Goal: Task Accomplishment & Management: Use online tool/utility

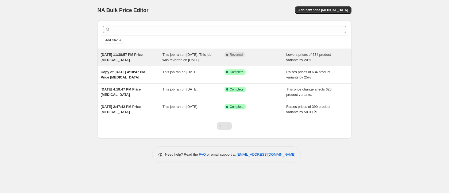
click at [166, 62] on div "This job ran on [DATE]. This job was reverted on [DATE]." at bounding box center [193, 57] width 62 height 11
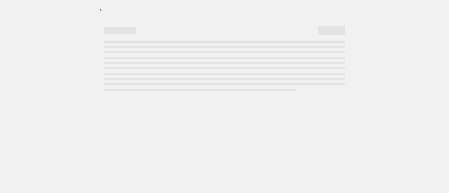
select select "percentage"
select select "collection"
select select "not_equal"
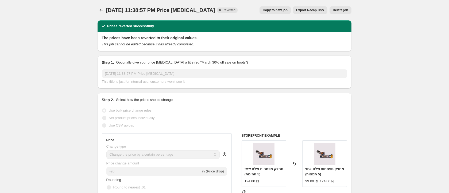
click at [277, 11] on span "Copy to new job" at bounding box center [275, 10] width 25 height 4
select select "percentage"
select select "collection"
select select "not_equal"
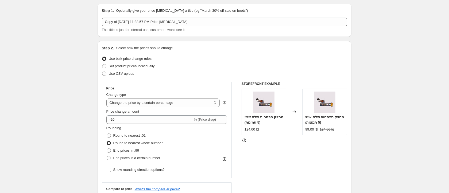
scroll to position [18, 0]
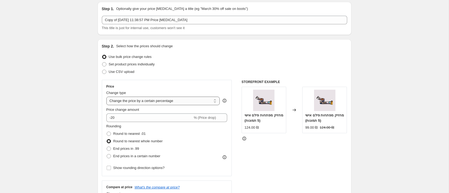
click at [120, 103] on select "Change the price to a certain amount Change the price by a certain amount Chang…" at bounding box center [163, 101] width 114 height 9
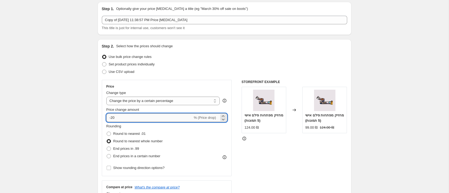
click at [117, 118] on input "-20" at bounding box center [149, 118] width 86 height 9
click at [115, 118] on input "-20" at bounding box center [149, 118] width 86 height 9
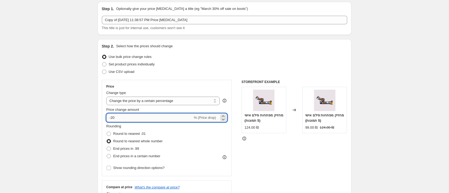
click at [117, 118] on input "-20" at bounding box center [149, 118] width 86 height 9
type input "-2"
type input "-1"
click at [278, 175] on div "STOREFRONT EXAMPLE מחזיק מפתחות פילם אישי (5 תמונות) 124.00 ₪ Changed to מחזיק …" at bounding box center [293, 145] width 105 height 131
click at [126, 120] on input "-20" at bounding box center [149, 118] width 86 height 9
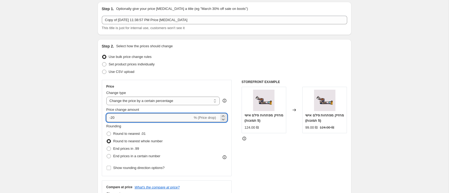
click at [126, 120] on input "-20" at bounding box center [149, 118] width 86 height 9
type input "-2"
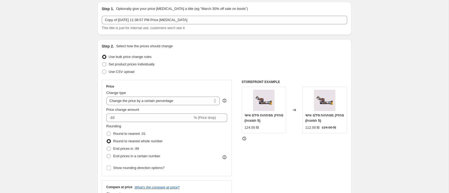
click at [293, 158] on div "STOREFRONT EXAMPLE מחזיק מפתחות פילם אישי (5 תמונות) 124.00 ₪ Changed to מחזיק …" at bounding box center [293, 145] width 105 height 131
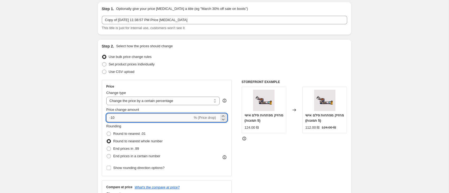
click at [159, 115] on input "-10" at bounding box center [149, 118] width 86 height 9
drag, startPoint x: 146, startPoint y: 116, endPoint x: 143, endPoint y: 116, distance: 3.2
click at [146, 116] on input "-10" at bounding box center [149, 118] width 86 height 9
type input "-15"
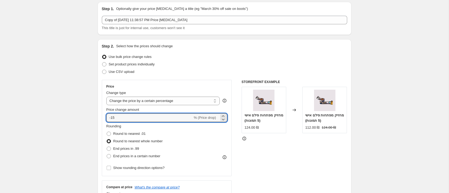
click at [293, 155] on div "STOREFRONT EXAMPLE מחזיק מפתחות פילם אישי (5 תמונות) 124.00 ₪ Changed to מחזיק …" at bounding box center [293, 145] width 105 height 131
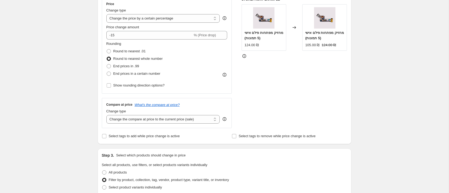
scroll to position [100, 0]
click at [139, 121] on select "Change the compare at price to the current price (sale) Change the compare at p…" at bounding box center [163, 120] width 114 height 9
click at [106, 116] on select "Change the compare at price to the current price (sale) Change the compare at p…" at bounding box center [163, 120] width 114 height 9
click at [144, 119] on select "Change the compare at price to the current price (sale) Change the compare at p…" at bounding box center [163, 120] width 114 height 9
select select "ep"
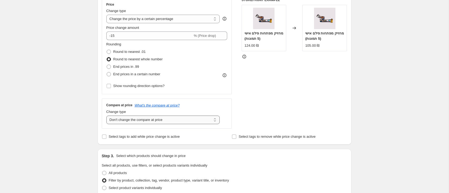
click at [106, 116] on select "Change the compare at price to the current price (sale) Change the compare at p…" at bounding box center [163, 120] width 114 height 9
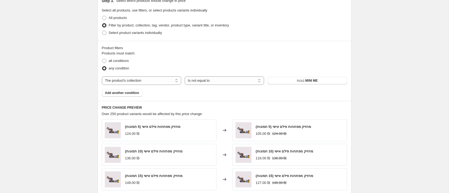
scroll to position [231, 0]
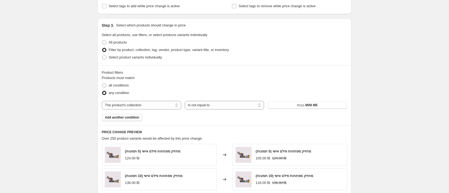
click at [123, 118] on span "Add another condition" at bounding box center [122, 117] width 34 height 4
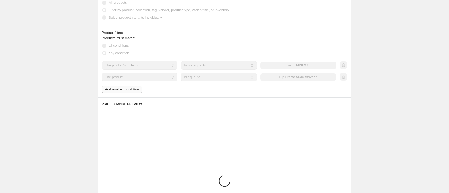
scroll to position [272, 0]
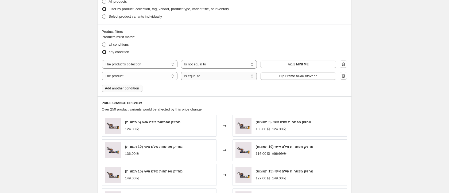
click at [195, 78] on select "Is equal to Is not equal to" at bounding box center [219, 76] width 76 height 9
select select "not_equal"
click at [303, 76] on span "Flip Frame בהתאמה אישית" at bounding box center [298, 76] width 39 height 4
click at [131, 89] on span "Add another condition" at bounding box center [122, 88] width 34 height 4
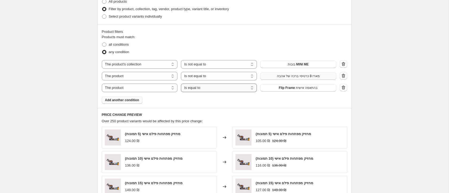
click at [208, 88] on select "Is equal to Is not equal to" at bounding box center [219, 88] width 76 height 9
select select "not_equal"
click at [272, 86] on button "Flip Frame בהתאמה אישית" at bounding box center [298, 87] width 76 height 7
click at [122, 99] on span "Add another condition" at bounding box center [122, 100] width 34 height 4
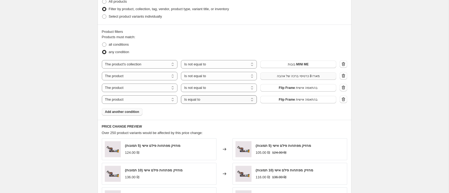
click at [199, 100] on select "Is equal to Is not equal to" at bounding box center [219, 99] width 76 height 9
select select "not_equal"
click at [284, 99] on span "Flip Frame בהתאמה אישית" at bounding box center [298, 99] width 39 height 4
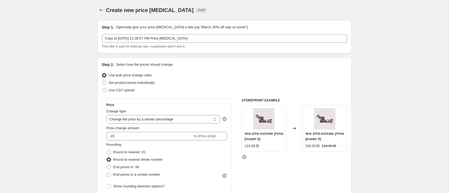
scroll to position [438, 0]
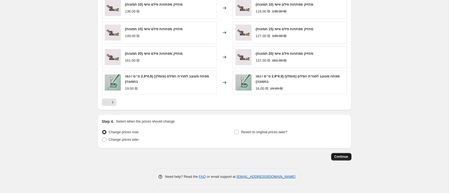
click at [342, 158] on span "Continue" at bounding box center [341, 157] width 14 height 4
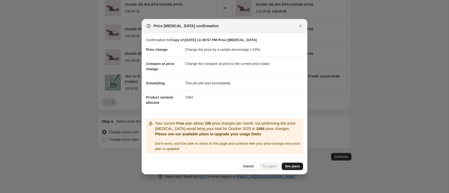
click at [288, 165] on span "See plans" at bounding box center [292, 166] width 15 height 4
click at [247, 166] on span "Cancel" at bounding box center [248, 166] width 10 height 4
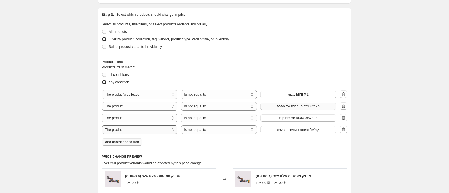
scroll to position [245, 0]
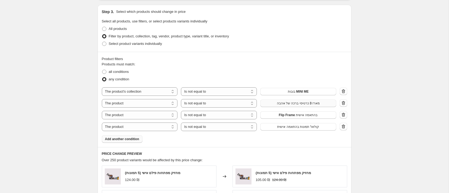
click at [132, 140] on span "Add another condition" at bounding box center [122, 139] width 34 height 4
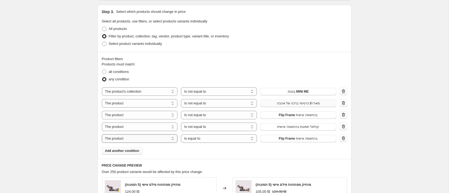
click at [140, 139] on select "The product The product's collection The product's tag The product's vendor The…" at bounding box center [140, 138] width 76 height 9
select select "collection"
click at [297, 139] on span "אקססוריז" at bounding box center [297, 138] width 13 height 4
click at [212, 139] on select "Is equal to Is not equal to" at bounding box center [219, 138] width 76 height 9
select select "not_equal"
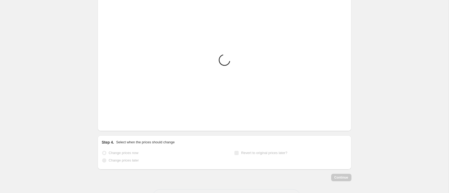
scroll to position [429, 0]
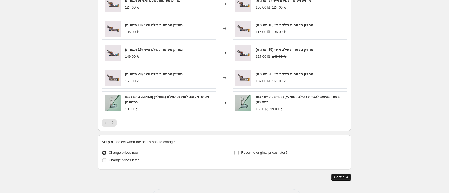
click at [339, 176] on span "Continue" at bounding box center [341, 177] width 14 height 4
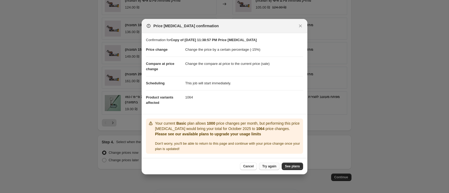
click at [266, 164] on button "Try again" at bounding box center [269, 166] width 21 height 7
click at [274, 166] on span "Try again" at bounding box center [269, 166] width 14 height 4
click at [245, 167] on span "Cancel" at bounding box center [248, 166] width 10 height 4
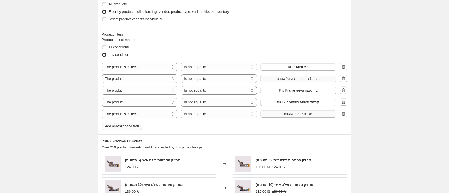
scroll to position [267, 0]
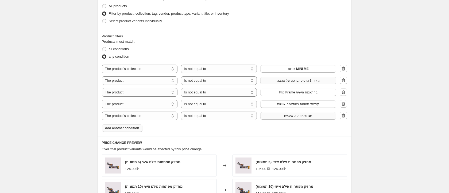
click at [132, 130] on span "Add another condition" at bounding box center [122, 128] width 34 height 4
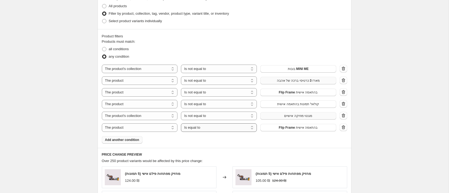
click at [208, 128] on select "Is equal to Is not equal to" at bounding box center [219, 127] width 76 height 9
select select "not_equal"
click at [280, 128] on span "Flip Frame בהתאמה אישית" at bounding box center [298, 128] width 39 height 4
click at [165, 128] on select "The product The product's collection The product's tag The product's vendor The…" at bounding box center [140, 127] width 76 height 9
select select "collection"
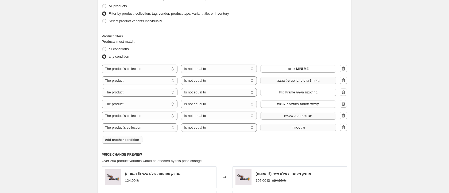
click at [276, 128] on button "אקססוריז" at bounding box center [298, 127] width 76 height 7
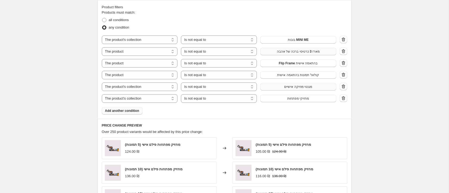
scroll to position [297, 0]
click at [289, 62] on span "Flip Frame בהתאמה אישית" at bounding box center [298, 62] width 39 height 4
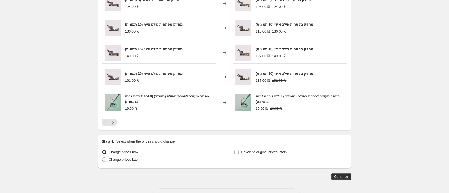
scroll to position [461, 0]
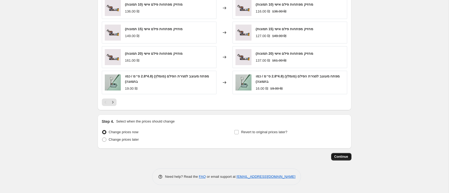
click at [342, 158] on span "Continue" at bounding box center [341, 157] width 14 height 4
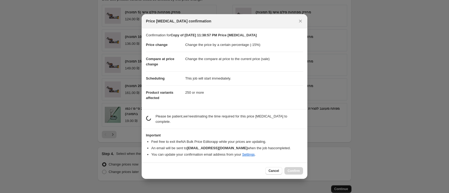
scroll to position [0, 0]
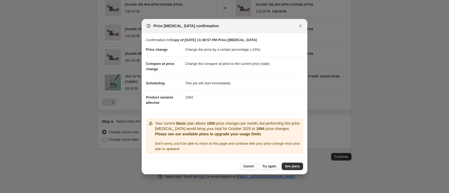
click at [252, 166] on span "Cancel" at bounding box center [248, 166] width 10 height 4
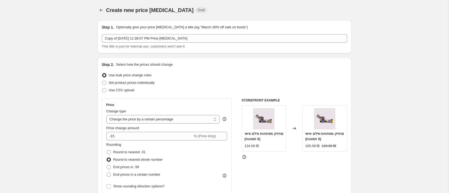
scroll to position [461, 0]
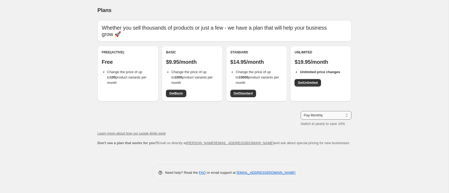
click at [309, 111] on select "Pay Monthly Pay Yearly (Save 16%)" at bounding box center [325, 115] width 51 height 9
click at [179, 91] on span "Get Basic" at bounding box center [176, 93] width 14 height 4
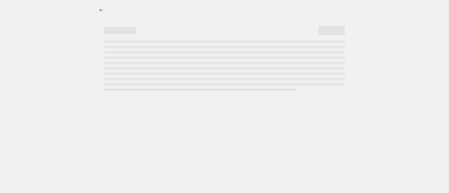
select select "percentage"
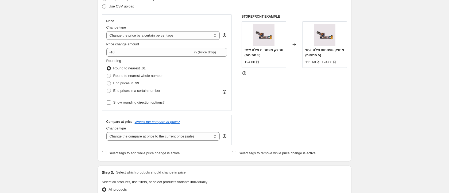
scroll to position [85, 0]
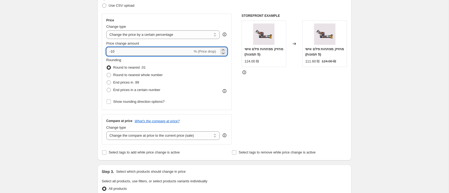
click at [123, 50] on input "-10" at bounding box center [149, 51] width 86 height 9
type input "-15"
click at [73, 55] on div "Create new price [MEDICAL_DATA]. This page is ready Create new price [MEDICAL_D…" at bounding box center [224, 182] width 448 height 535
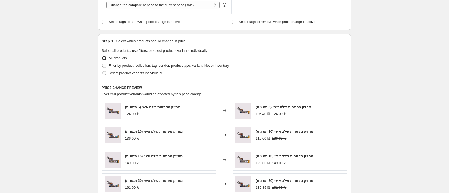
scroll to position [215, 0]
click at [145, 66] on span "Filter by product, collection, tag, vendor, product type, variant title, or inv…" at bounding box center [169, 66] width 120 height 4
click at [102, 64] on input "Filter by product, collection, tag, vendor, product type, variant title, or inv…" at bounding box center [102, 64] width 0 height 0
radio input "true"
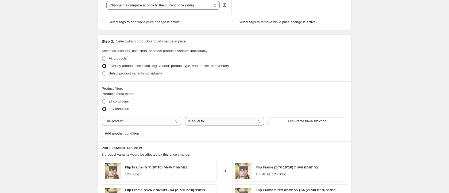
click at [199, 123] on select "Is equal to Is not equal to" at bounding box center [224, 121] width 79 height 9
select select "not_equal"
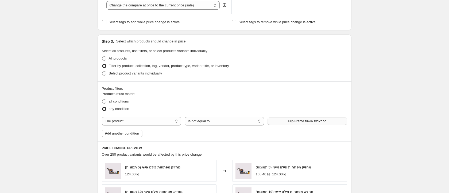
click at [298, 120] on span "Flip Frame בהתאמה אישית" at bounding box center [307, 121] width 39 height 4
click at [148, 121] on select "The product The product's collection The product's tag The product's vendor The…" at bounding box center [141, 121] width 79 height 9
select select "collection"
click at [307, 124] on button "אקססוריז" at bounding box center [306, 121] width 79 height 7
click at [120, 133] on span "Add another condition" at bounding box center [122, 133] width 34 height 4
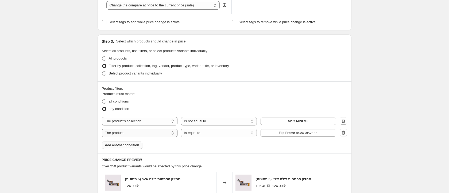
click at [126, 133] on select "The product The product's collection The product's tag The product's vendor The…" at bounding box center [140, 133] width 76 height 9
click at [139, 132] on select "The product The product's collection The product's tag The product's vendor The…" at bounding box center [140, 133] width 76 height 9
select select "collection"
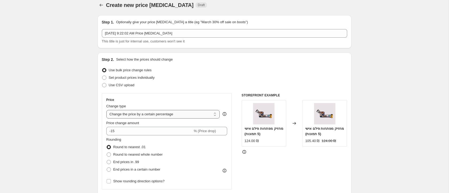
scroll to position [0, 0]
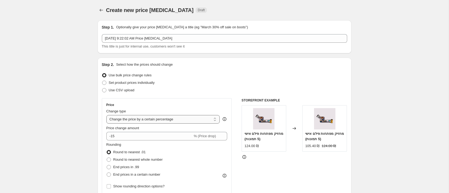
click at [135, 119] on select "Change the price to a certain amount Change the price by a certain amount Chang…" at bounding box center [163, 119] width 114 height 9
click at [161, 120] on select "Change the price to a certain amount Change the price by a certain amount Chang…" at bounding box center [163, 119] width 114 height 9
click at [106, 115] on select "Change the price to a certain amount Change the price by a certain amount Chang…" at bounding box center [163, 119] width 114 height 9
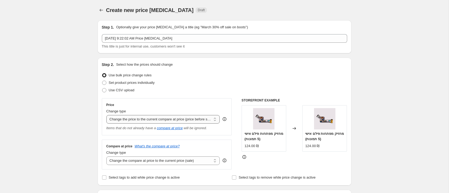
click at [162, 119] on select "Change the price to a certain amount Change the price by a certain amount Chang…" at bounding box center [163, 119] width 114 height 9
click at [106, 115] on select "Change the price to a certain amount Change the price by a certain amount Chang…" at bounding box center [163, 119] width 114 height 9
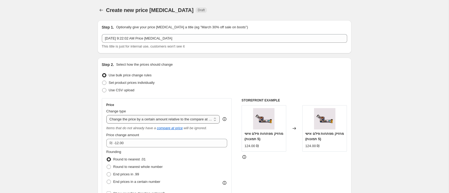
click at [159, 120] on select "Change the price to a certain amount Change the price by a certain amount Chang…" at bounding box center [163, 119] width 114 height 9
select select "percentage"
click at [106, 115] on select "Change the price to a certain amount Change the price by a certain amount Chang…" at bounding box center [163, 119] width 114 height 9
type input "-15"
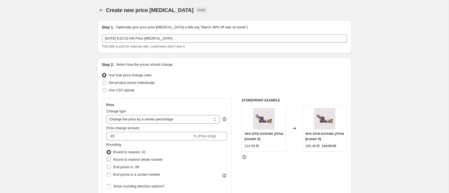
click at [146, 159] on span "Round to nearest whole number" at bounding box center [137, 160] width 49 height 4
click at [107, 158] on input "Round to nearest whole number" at bounding box center [107, 158] width 0 height 0
radio input "true"
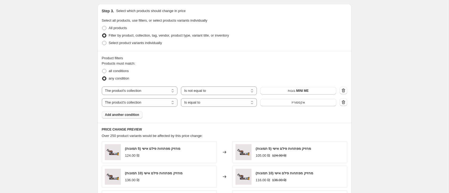
scroll to position [255, 0]
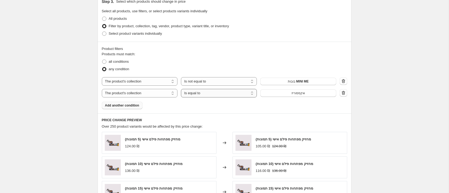
click at [201, 96] on select "Is equal to Is not equal to" at bounding box center [219, 93] width 76 height 9
select select "not_equal"
click at [280, 93] on button "אקססוריז" at bounding box center [298, 92] width 76 height 7
click at [121, 106] on span "Add another condition" at bounding box center [122, 105] width 34 height 4
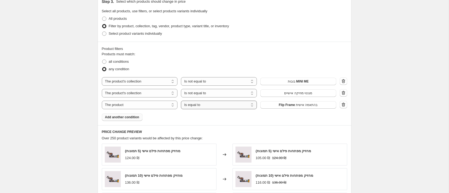
click at [213, 105] on select "Is equal to Is not equal to" at bounding box center [219, 105] width 76 height 9
select select "not_equal"
click at [287, 105] on span "Flip Frame בהתאמה אישית" at bounding box center [298, 105] width 39 height 4
click at [123, 118] on span "Add another condition" at bounding box center [122, 117] width 34 height 4
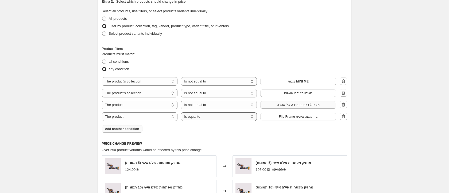
click at [196, 118] on select "Is equal to Is not equal to" at bounding box center [219, 116] width 76 height 9
select select "not_equal"
click at [284, 117] on span "Flip Frame בהתאמה אישית" at bounding box center [298, 117] width 39 height 4
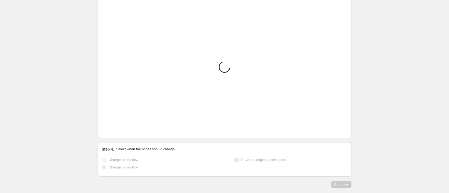
scroll to position [433, 0]
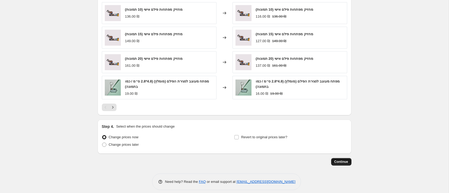
click at [344, 162] on span "Continue" at bounding box center [341, 162] width 14 height 4
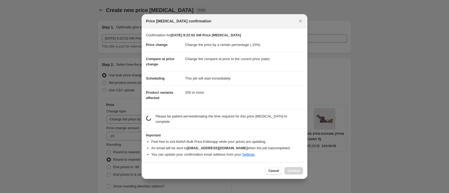
scroll to position [0, 0]
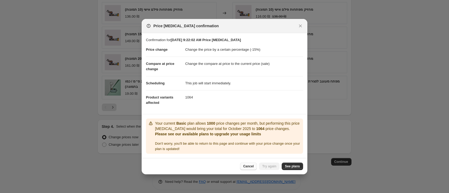
click at [240, 165] on button "Cancel" at bounding box center [248, 166] width 17 height 7
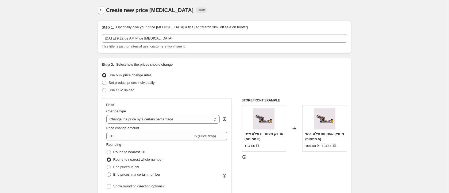
click at [100, 11] on icon "Price change jobs" at bounding box center [100, 10] width 3 height 3
